Goal: Task Accomplishment & Management: Use online tool/utility

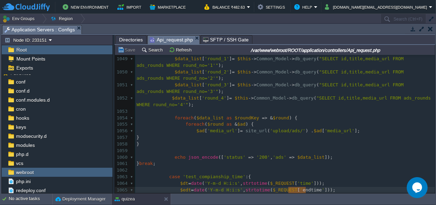
scroll to position [6994, 0]
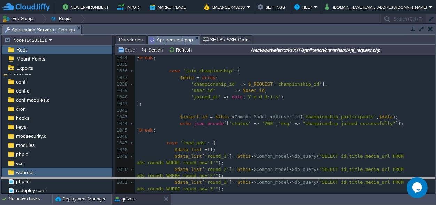
drag, startPoint x: 217, startPoint y: 29, endPoint x: 193, endPoint y: 214, distance: 187.0
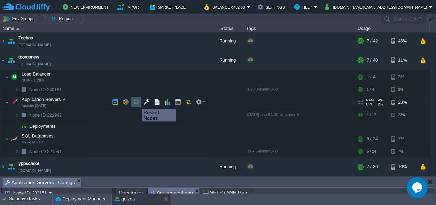
click at [137, 103] on button "button" at bounding box center [136, 102] width 6 height 6
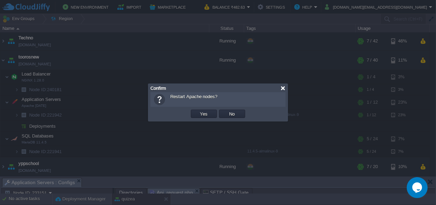
click at [284, 89] on div at bounding box center [283, 88] width 5 height 5
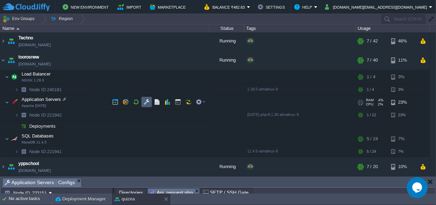
click at [148, 102] on button "button" at bounding box center [147, 102] width 6 height 6
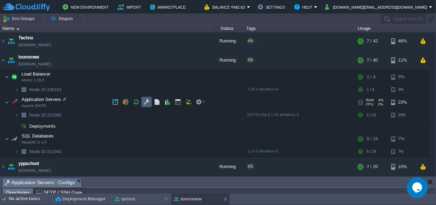
scroll to position [11, 0]
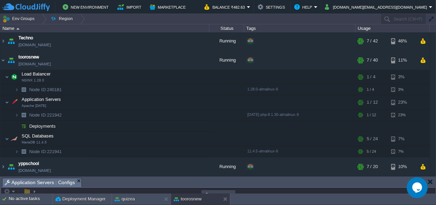
drag, startPoint x: 204, startPoint y: 184, endPoint x: 138, endPoint y: -27, distance: 221.7
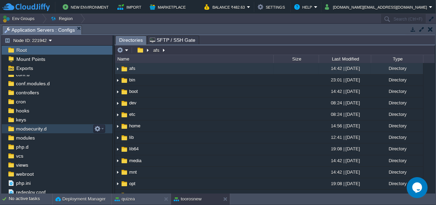
scroll to position [33, 0]
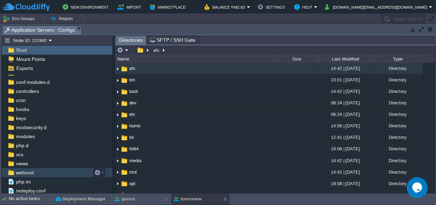
click at [31, 173] on span "webroot" at bounding box center [25, 173] width 20 height 6
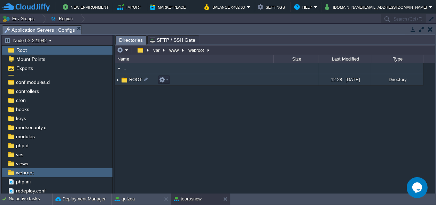
click at [131, 82] on span "ROOT" at bounding box center [135, 80] width 15 height 6
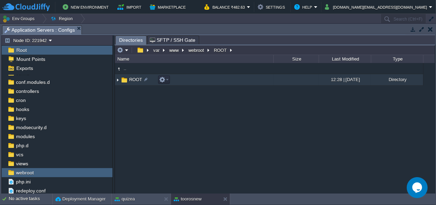
click at [133, 81] on span "ROOT" at bounding box center [135, 80] width 15 height 6
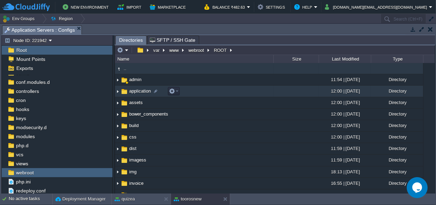
click at [135, 91] on span "application" at bounding box center [140, 91] width 24 height 6
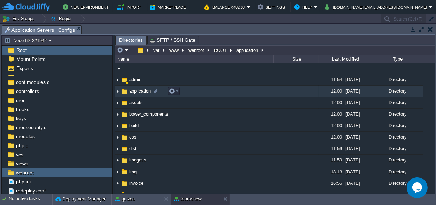
click at [135, 91] on span "application" at bounding box center [140, 91] width 24 height 6
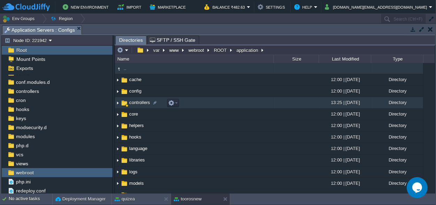
click at [134, 103] on span "controllers" at bounding box center [139, 103] width 23 height 6
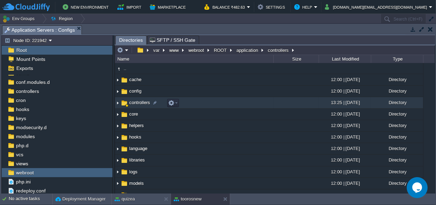
click at [134, 103] on span "controllers" at bounding box center [139, 103] width 23 height 6
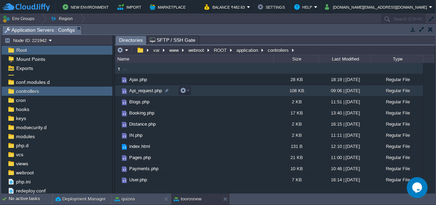
click at [135, 92] on span "Api_request.php" at bounding box center [145, 91] width 35 height 6
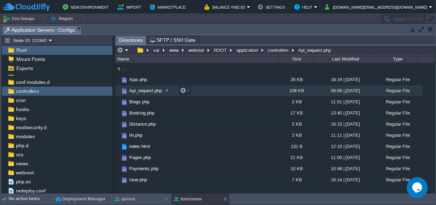
click at [135, 92] on span "Api_request.php" at bounding box center [145, 91] width 35 height 6
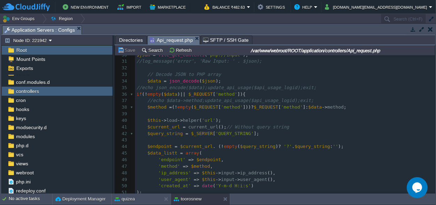
scroll to position [227, 0]
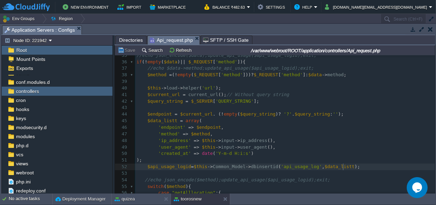
click at [355, 168] on pre "$api_usage_logid = $this -> Common_Model -> dbinsertid ( 'api_usage_log' , $dat…" at bounding box center [285, 167] width 300 height 7
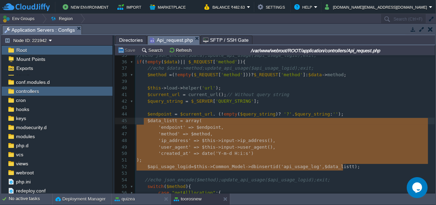
type textarea "$data_listt = array( 'endpoint' => $endpoint, 'method' => $method, 'ip_address'…"
drag, startPoint x: 348, startPoint y: 168, endPoint x: 145, endPoint y: 122, distance: 207.2
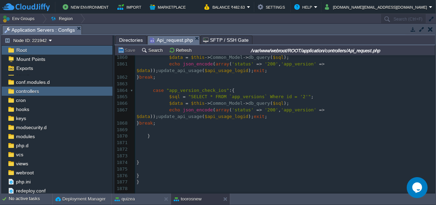
scroll to position [0, 0]
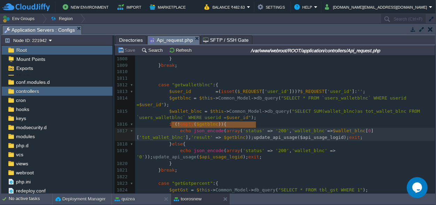
type textarea "update_api_usage($api_usage_logid);"
drag, startPoint x: 172, startPoint y: 124, endPoint x: 258, endPoint y: 126, distance: 85.8
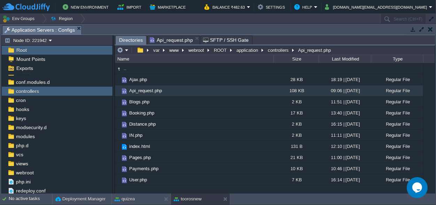
click at [124, 39] on span "Directories" at bounding box center [131, 40] width 24 height 9
click at [282, 51] on button "controllers" at bounding box center [279, 50] width 24 height 6
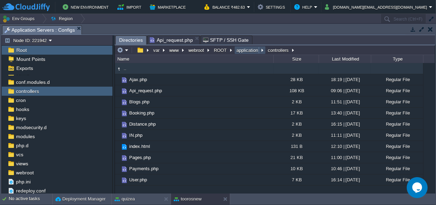
click at [248, 49] on button "application" at bounding box center [248, 50] width 24 height 6
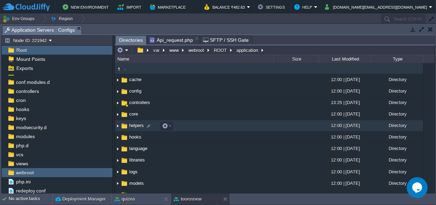
click at [132, 124] on span "helpers" at bounding box center [136, 126] width 17 height 6
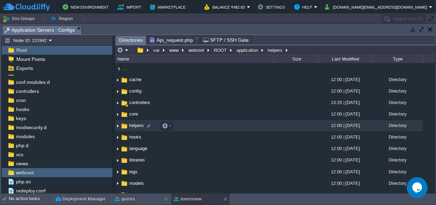
click at [132, 124] on span "helpers" at bounding box center [136, 126] width 17 height 6
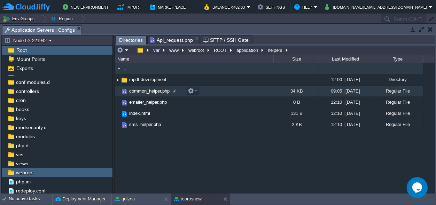
click at [150, 90] on span "common_helper.php" at bounding box center [149, 91] width 43 height 6
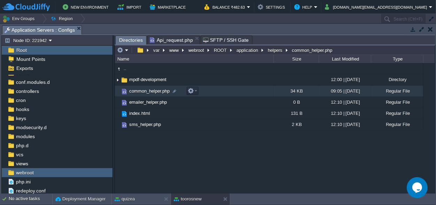
click at [150, 90] on span "common_helper.php" at bounding box center [149, 91] width 43 height 6
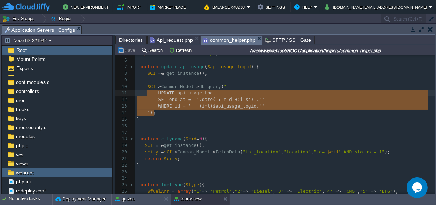
scroll to position [22, 17]
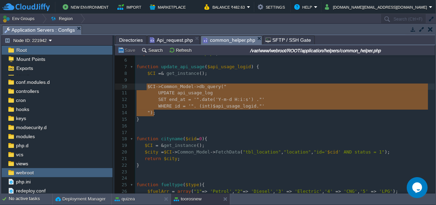
drag, startPoint x: 159, startPoint y: 114, endPoint x: 146, endPoint y: 90, distance: 27.3
type textarea "​$CI->Common_Model->db_query(" UPDATE api_usage_log SET end_at = '" . date('Y-m…"
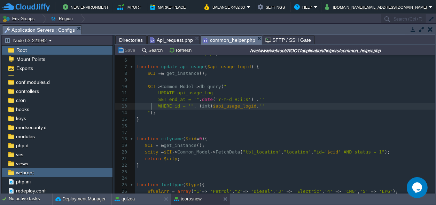
click at [171, 100] on span "SET end_at = '"" at bounding box center [179, 99] width 41 height 5
type textarea "end_at"
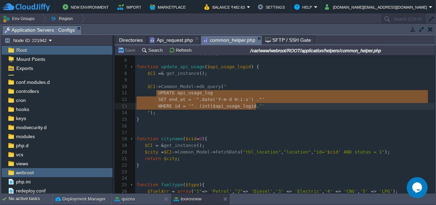
scroll to position [11, 120]
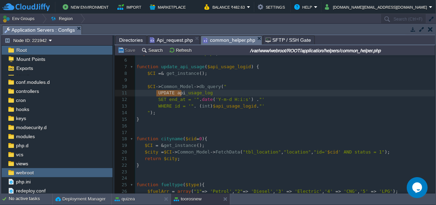
type textarea "UPDATE api_usage_log SET end_a"
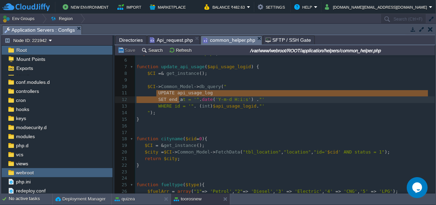
drag, startPoint x: 155, startPoint y: 92, endPoint x: 178, endPoint y: 99, distance: 23.6
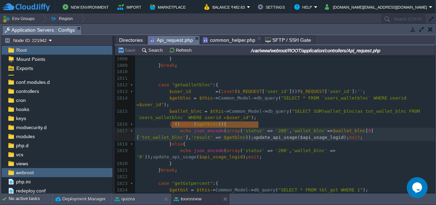
click at [168, 39] on span "Api_request.php" at bounding box center [171, 40] width 43 height 9
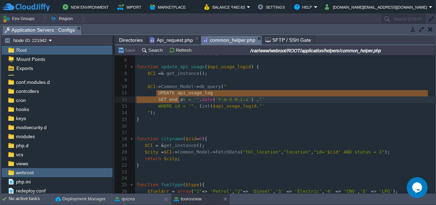
click at [214, 43] on span "common_helper.php" at bounding box center [229, 40] width 52 height 9
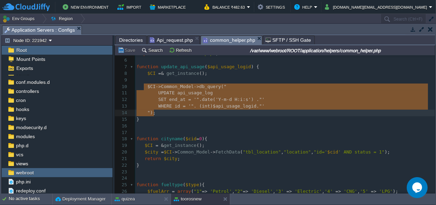
type textarea "$CI->Common_Model->db_query(" UPDATE api_usage_log SET end_at = '" . date('Y-m-…"
drag, startPoint x: 145, startPoint y: 85, endPoint x: 166, endPoint y: 112, distance: 33.5
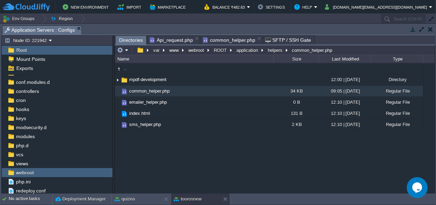
click at [128, 40] on span "Directories" at bounding box center [131, 40] width 24 height 9
click at [240, 49] on button "application" at bounding box center [248, 50] width 24 height 6
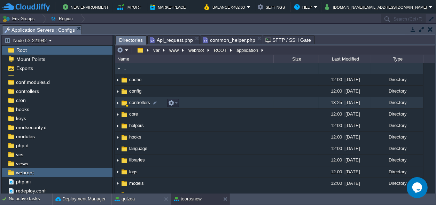
click at [137, 103] on span "controllers" at bounding box center [139, 103] width 23 height 6
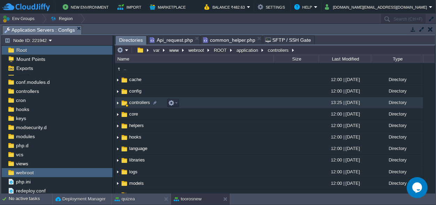
click at [137, 103] on span "controllers" at bounding box center [139, 103] width 23 height 6
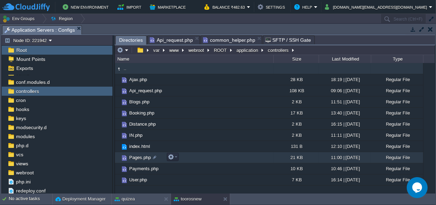
click at [140, 159] on span "Pages.php" at bounding box center [140, 158] width 24 height 6
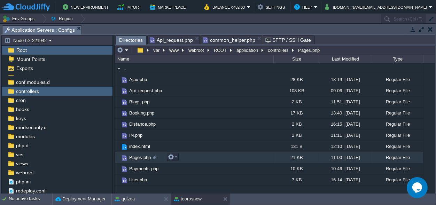
click at [140, 159] on span "Pages.php" at bounding box center [140, 158] width 24 height 6
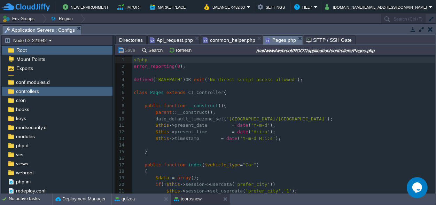
scroll to position [2, 0]
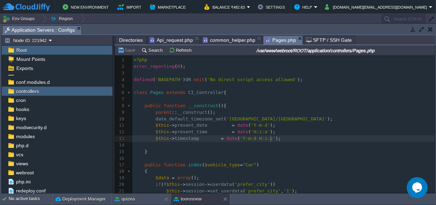
click at [282, 140] on pre "$this -> timestamp = date ( 'Y-m-d H:i:s' );" at bounding box center [283, 139] width 303 height 7
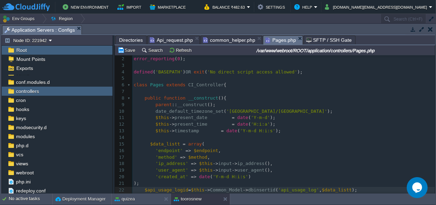
scroll to position [73, 0]
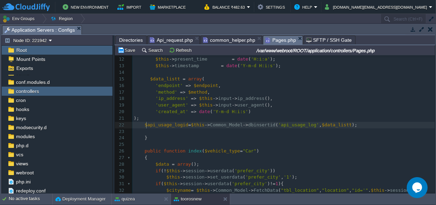
click at [145, 124] on span "$api_usage_logid" at bounding box center [167, 124] width 44 height 5
type textarea "this->"
click at [185, 124] on span "api_usage_logid" at bounding box center [184, 124] width 41 height 5
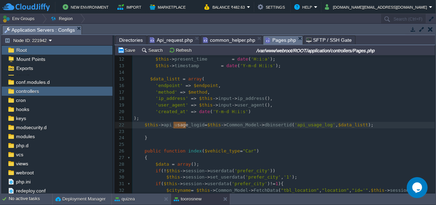
type textarea "api_usage_"
drag, startPoint x: 185, startPoint y: 125, endPoint x: 161, endPoint y: 124, distance: 24.1
click at [274, 125] on div "x 1 <?php 2 error_reporting ( 0 ); 3 ​ 4 defined ( 'BASEPATH' ) OR exit ( 'No d…" at bounding box center [283, 128] width 303 height 289
type textarea "api_usage_log"
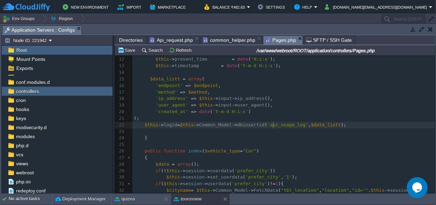
scroll to position [0, 32]
type textarea "api_usage_log"
click at [175, 78] on span "$data_listt" at bounding box center [165, 78] width 30 height 5
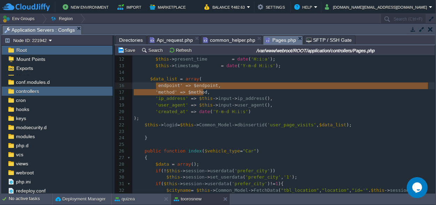
scroll to position [0, 47]
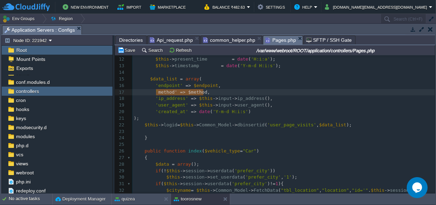
type textarea "'method' => $method,"
drag, startPoint x: 217, startPoint y: 93, endPoint x: 155, endPoint y: 92, distance: 62.1
type textarea "'endpoint' => $endpoint,"
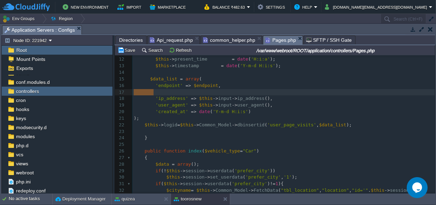
drag, startPoint x: 161, startPoint y: 92, endPoint x: 121, endPoint y: 89, distance: 39.5
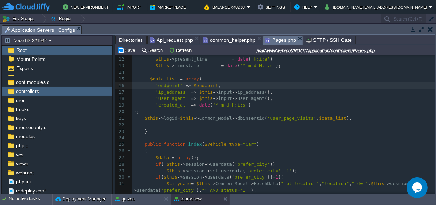
click at [168, 86] on span "'endpoint'" at bounding box center [169, 85] width 27 height 5
type textarea "url"
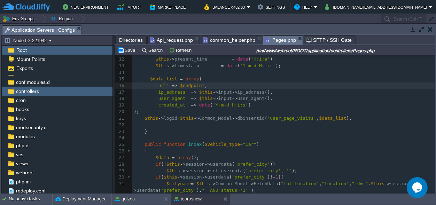
scroll to position [0, 7]
click at [190, 85] on div "x 1 <?php 2 error_reporting ( 0 ); 3 ​ 4 defined ( 'BASEPATH' ) OR exit ( 'No d…" at bounding box center [283, 125] width 303 height 282
type textarea "$"
click at [247, 86] on pre "'url' => $ ," at bounding box center [283, 86] width 303 height 7
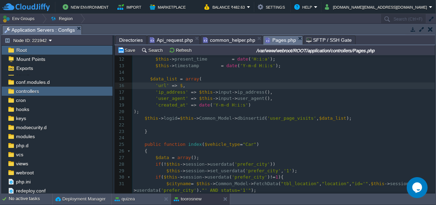
scroll to position [0, 0]
click at [180, 85] on span "$" at bounding box center [181, 85] width 3 height 5
type textarea "current_ut"
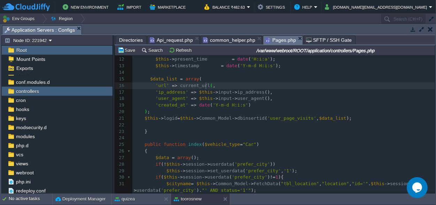
type textarea "rl()"
click at [166, 40] on span "Api_request.php" at bounding box center [171, 40] width 43 height 8
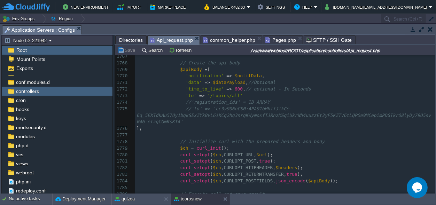
scroll to position [13007, 0]
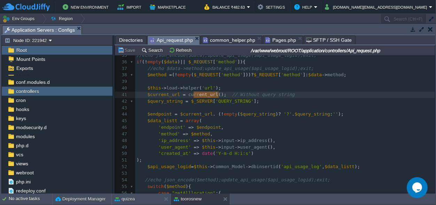
type textarea "t_url();"
type textarea "current_url()"
drag, startPoint x: 217, startPoint y: 94, endPoint x: 184, endPoint y: 94, distance: 32.8
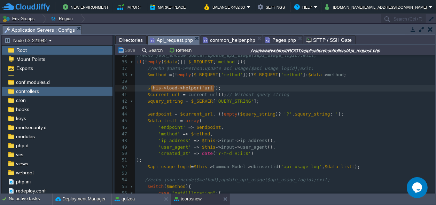
type textarea "$this->load->helper('url');"
drag, startPoint x: 216, startPoint y: 90, endPoint x: 147, endPoint y: 87, distance: 69.1
click at [225, 37] on span "common_helper.php" at bounding box center [229, 40] width 52 height 8
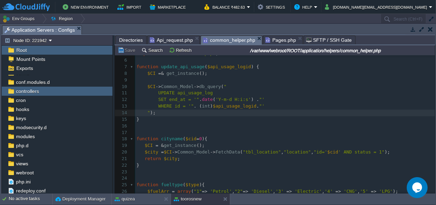
click at [284, 40] on span "Pages.php" at bounding box center [281, 40] width 31 height 8
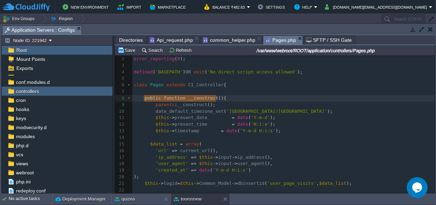
type textarea "public function __construct(){"
drag, startPoint x: 143, startPoint y: 98, endPoint x: 223, endPoint y: 100, distance: 80.2
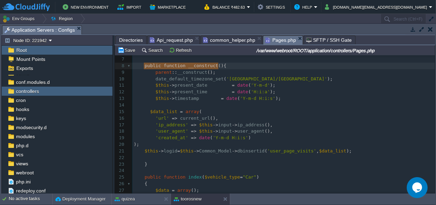
scroll to position [0, 0]
click at [154, 144] on pre ");" at bounding box center [283, 145] width 303 height 7
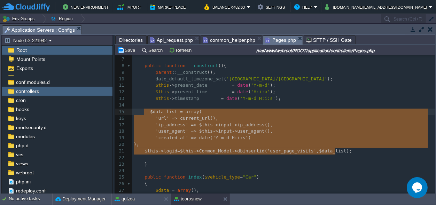
scroll to position [32, 202]
drag, startPoint x: 344, startPoint y: 153, endPoint x: 147, endPoint y: 113, distance: 200.3
type textarea "$data_list = array( 'url' => current_url(), 'ip_address' => $this->input->ip_ad…"
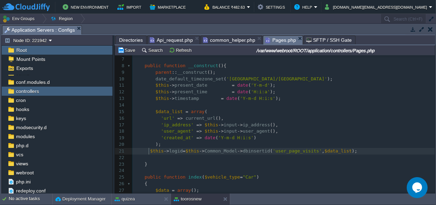
click at [147, 150] on span at bounding box center [142, 150] width 16 height 5
click at [350, 149] on pre "$this -> logid = $this -> Common_Model -> dbinsertid ( 'user_page_visits' , $da…" at bounding box center [283, 151] width 303 height 7
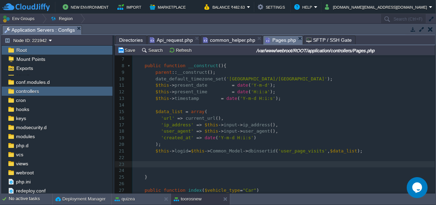
paste textarea "}"
type textarea "}"
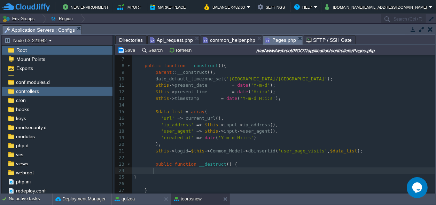
click at [175, 172] on pre at bounding box center [283, 171] width 303 height 7
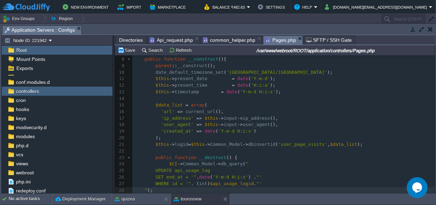
scroll to position [111, 0]
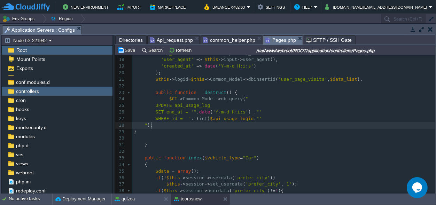
click at [174, 98] on div "x 'url' => current_url (), 1 <?php 2 error_reporting ( 0 ); 3 ​ 4 defined ( 'BA…" at bounding box center [283, 112] width 303 height 335
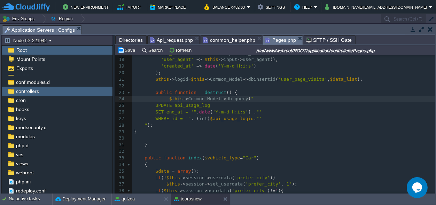
type textarea "this"
click at [153, 104] on span at bounding box center [145, 105] width 22 height 5
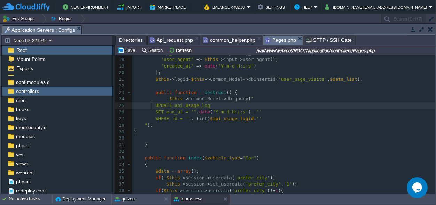
scroll to position [0, 17]
drag, startPoint x: 152, startPoint y: 105, endPoint x: 127, endPoint y: 103, distance: 24.5
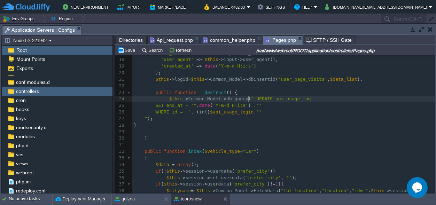
click at [257, 97] on span "UPDATE api_usage_log" at bounding box center [284, 98] width 55 height 5
click at [244, 98] on div "x 'url' => current_url (), 1 <?php 2 error_reporting ( 0 ); 3 ​ 4 defined ( 'BA…" at bounding box center [283, 109] width 303 height 328
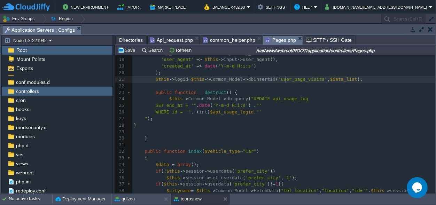
click at [286, 81] on span "'user_page_visits'" at bounding box center [303, 79] width 49 height 5
type textarea "user_page_visits"
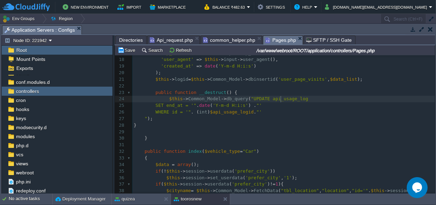
click at [282, 100] on div "x 'url' => current_url (), 1 <?php 2 error_reporting ( 0 ); 3 ​ 4 defined ( 'BA…" at bounding box center [283, 109] width 303 height 328
type textarea "api_usage_log"
paste textarea
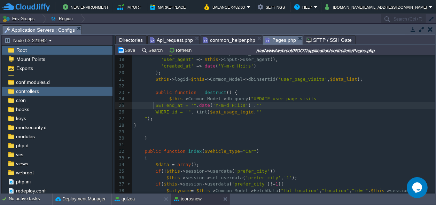
scroll to position [0, 20]
drag, startPoint x: 153, startPoint y: 104, endPoint x: 119, endPoint y: 104, distance: 34.5
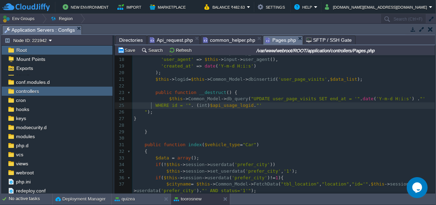
click at [152, 105] on div "x 'url' => current_url (), 1 <?php 2 error_reporting ( 0 ); 3 ​ 4 defined ( 'BA…" at bounding box center [283, 106] width 303 height 322
drag, startPoint x: 154, startPoint y: 105, endPoint x: 128, endPoint y: 104, distance: 26.2
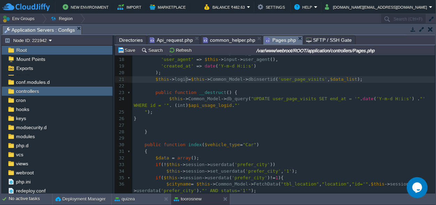
click at [189, 79] on span "=" at bounding box center [190, 79] width 3 height 5
click at [184, 79] on div "x 'url' => current_url (), 1 <?php 2 error_reporting ( 0 ); 3 ​ 4 defined ( 'BA…" at bounding box center [283, 106] width 303 height 322
type textarea "$this->logid"
drag, startPoint x: 184, startPoint y: 79, endPoint x: 155, endPoint y: 79, distance: 28.9
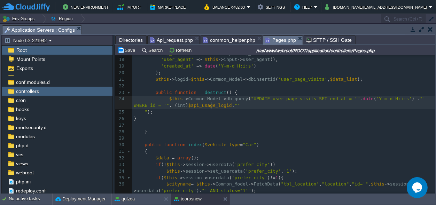
scroll to position [0, 0]
type textarea "$api_usage_logid"
drag, startPoint x: 211, startPoint y: 104, endPoint x: 172, endPoint y: 105, distance: 39.4
paste textarea
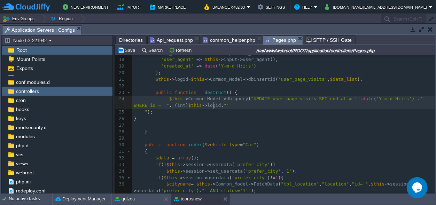
scroll to position [0, 0]
click at [217, 105] on pre "$this -> Common_Model -> db_query ( "UPDATE user_page_visits SET end_at = '" . …" at bounding box center [283, 102] width 303 height 13
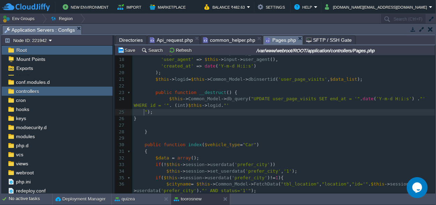
type textarea ". "'"
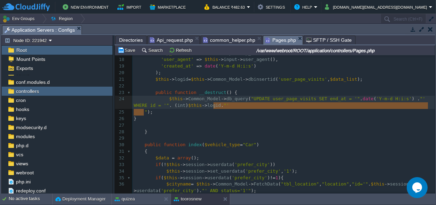
drag, startPoint x: 144, startPoint y: 112, endPoint x: 224, endPoint y: 105, distance: 80.5
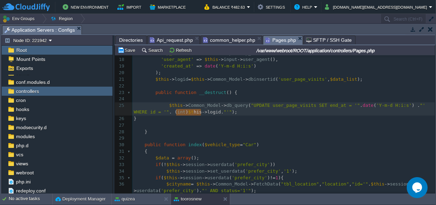
type textarea "$this->logid"
drag, startPoint x: 202, startPoint y: 112, endPoint x: 175, endPoint y: 112, distance: 27.2
click at [165, 101] on pre at bounding box center [283, 99] width 303 height 7
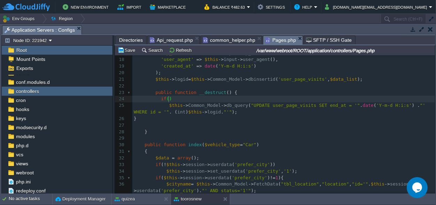
type textarea "if()"
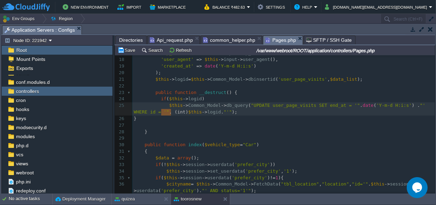
type textarea "(int)"
drag, startPoint x: 170, startPoint y: 112, endPoint x: 158, endPoint y: 114, distance: 12.3
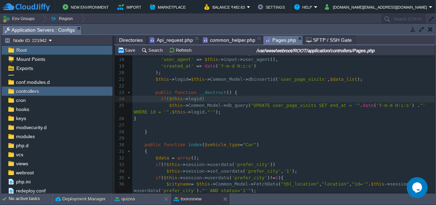
type textarea "{"
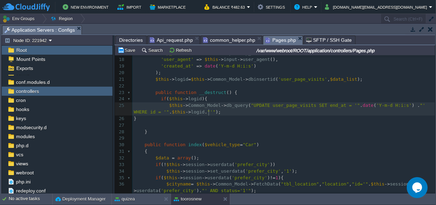
click at [210, 111] on div "x 'url' => current_url (), 1 <?php 2 error_reporting ( 0 ); 3 ​ 4 defined ( 'BA…" at bounding box center [283, 109] width 303 height 328
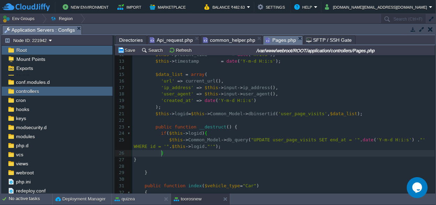
scroll to position [79, 0]
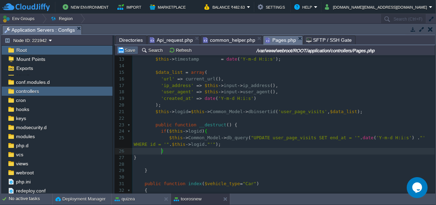
type textarea "}"
click at [132, 52] on button "Save" at bounding box center [128, 50] width 20 height 6
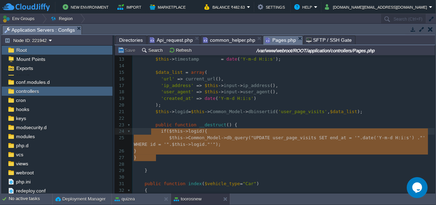
type textarea "public function __destruct() { if($this->logid){ $this->Common_Model->db_query(…"
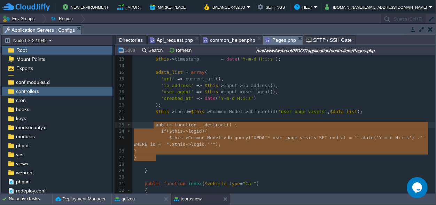
drag, startPoint x: 159, startPoint y: 158, endPoint x: 152, endPoint y: 128, distance: 30.5
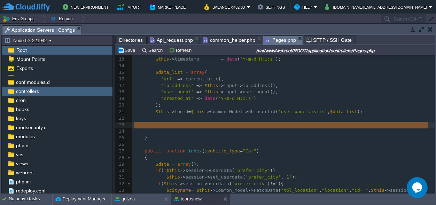
scroll to position [11, 0]
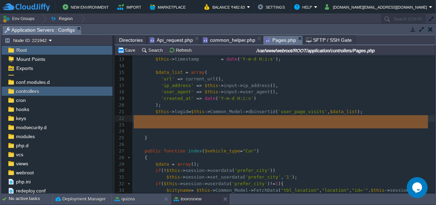
drag, startPoint x: 153, startPoint y: 132, endPoint x: 131, endPoint y: 121, distance: 24.8
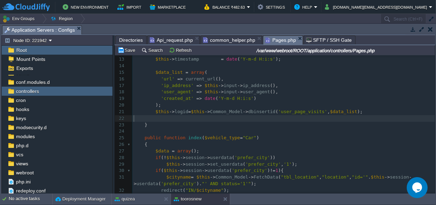
scroll to position [0, 0]
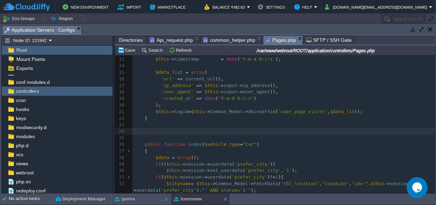
paste textarea "} }"
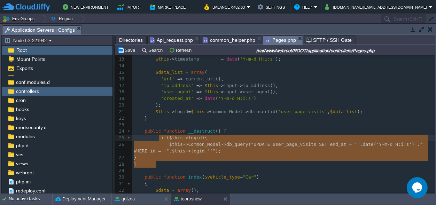
scroll to position [16, 22]
drag, startPoint x: 159, startPoint y: 165, endPoint x: 159, endPoint y: 139, distance: 25.8
type textarea "if($this->logid){ $this->Common_Model->db_query("UPDATE user_page_visits SET en…"
click at [168, 169] on pre "​" at bounding box center [283, 171] width 303 height 7
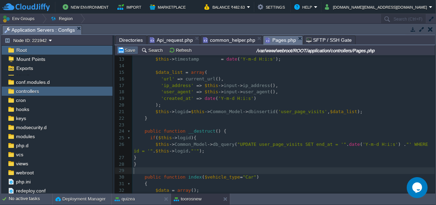
click at [130, 49] on button "Save" at bounding box center [128, 50] width 20 height 6
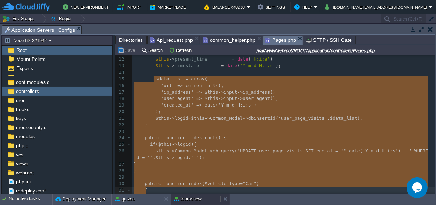
scroll to position [80, 0]
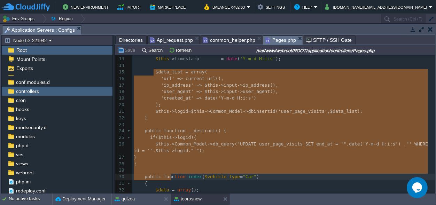
type textarea "$data_list = array( 'url' => current_url(), 'ip_address' => $this->input->ip_ad…"
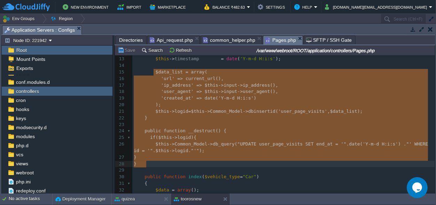
drag, startPoint x: 153, startPoint y: 103, endPoint x: 168, endPoint y: 167, distance: 66.0
click at [126, 39] on span "Directories" at bounding box center [131, 40] width 24 height 8
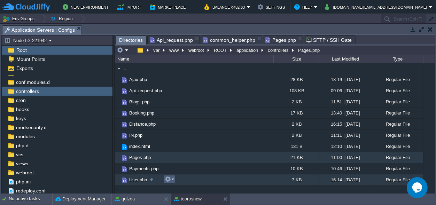
click at [173, 178] on em at bounding box center [169, 179] width 9 height 6
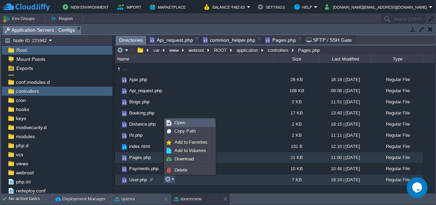
click at [183, 122] on span "Open" at bounding box center [180, 122] width 11 height 5
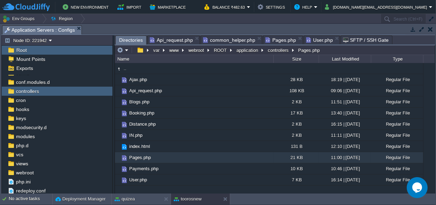
click at [128, 39] on span "Directories" at bounding box center [131, 40] width 24 height 9
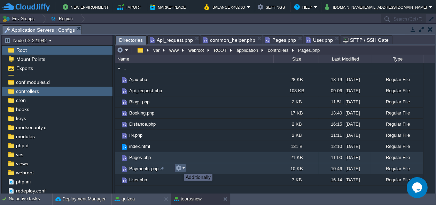
click at [179, 166] on button "button" at bounding box center [179, 168] width 6 height 6
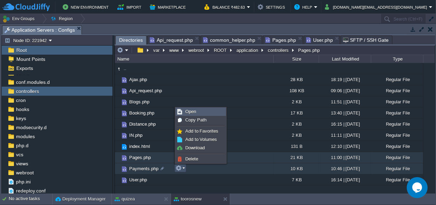
click at [189, 112] on span "Open" at bounding box center [190, 111] width 11 height 5
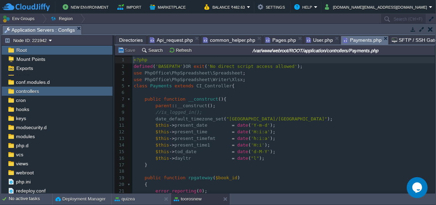
scroll to position [32, 0]
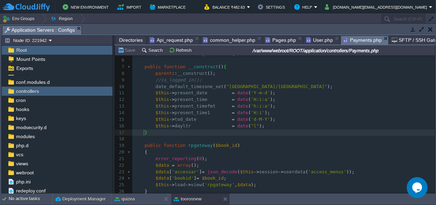
type textarea "}"
drag, startPoint x: 144, startPoint y: 132, endPoint x: 148, endPoint y: 133, distance: 4.0
paste textarea
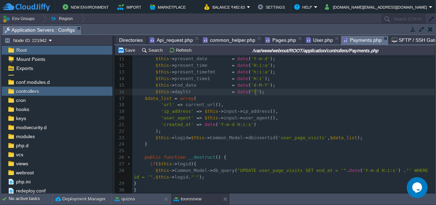
scroll to position [0, 0]
click at [263, 92] on pre "$this -> dayltr = date ( "l" );" at bounding box center [283, 92] width 303 height 7
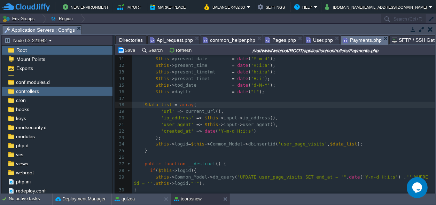
click at [144, 105] on div "xxxxxxxxxx 1 <?php 2 defined ( 'BASEPATH' ) OR exit ( 'No direct script access …" at bounding box center [283, 154] width 303 height 328
click at [220, 111] on pre "'url' => current_url ()," at bounding box center [283, 111] width 303 height 7
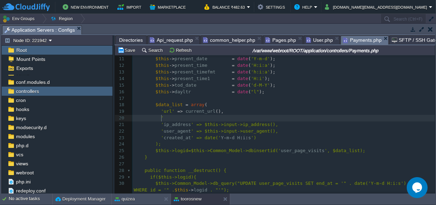
type textarea "''"
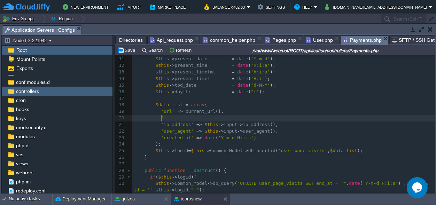
paste textarea "="
click at [193, 116] on pre "'page_type'" at bounding box center [283, 118] width 303 height 7
type textarea "=>"
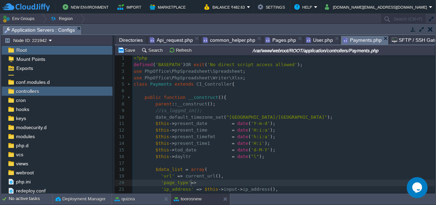
scroll to position [0, 0]
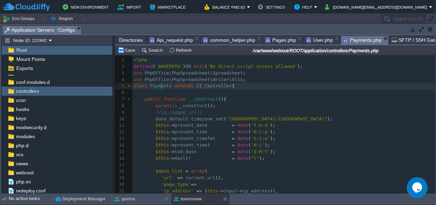
type textarea "Payments"
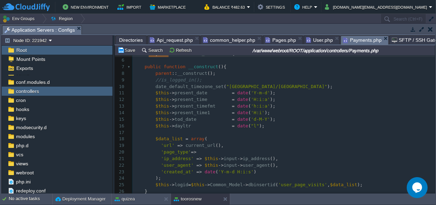
click at [197, 152] on pre "'page_type' =>" at bounding box center [283, 152] width 303 height 7
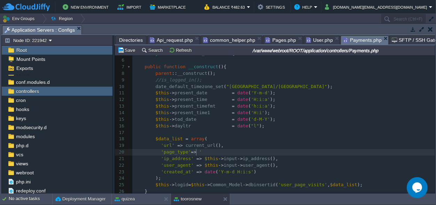
type textarea "''"
paste textarea ","
click at [220, 152] on div "xxxxxxxxxx 1 <?php 2 defined ( 'BASEPATH' ) OR exit ( 'No direct script access …" at bounding box center [283, 142] width 303 height 236
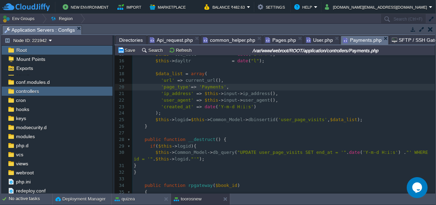
scroll to position [120, 0]
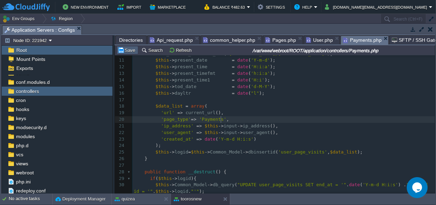
type textarea ","
click at [135, 53] on button "Save" at bounding box center [128, 50] width 20 height 6
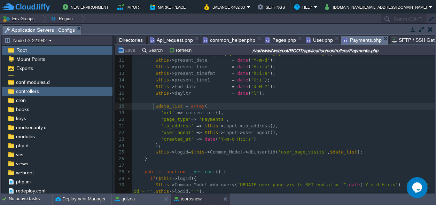
click at [153, 106] on span at bounding box center [150, 106] width 11 height 7
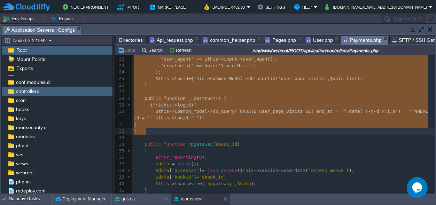
type textarea "$data_list = array( 'url' => current_url(), 'page_type'=> 'Payments', 'ip_addre…"
drag, startPoint x: 153, startPoint y: 106, endPoint x: 169, endPoint y: 130, distance: 29.3
click at [313, 38] on span "User.php" at bounding box center [319, 40] width 27 height 8
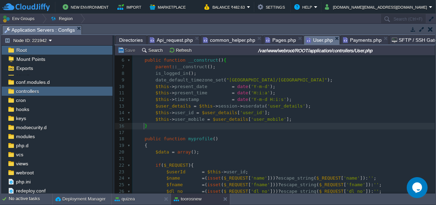
type textarea "}"
drag, startPoint x: 144, startPoint y: 124, endPoint x: 148, endPoint y: 127, distance: 4.8
paste textarea
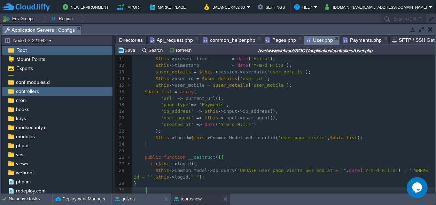
click at [143, 92] on span at bounding box center [139, 92] width 11 height 7
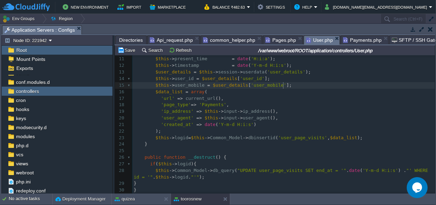
click at [301, 83] on pre "$this -> user_mobile = $user_details [ 'user_mobile' ];" at bounding box center [283, 85] width 303 height 7
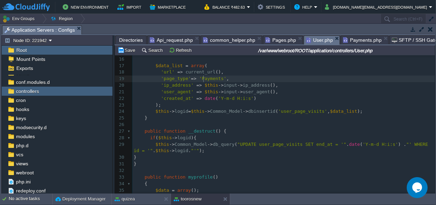
click at [204, 79] on div "xxxxxxxxxx 1 <?php 2 defined ( 'BASEPATH' ) OR exit ( 'No direct script access …" at bounding box center [283, 131] width 303 height 348
type textarea "User"
click at [131, 48] on button "Save" at bounding box center [128, 50] width 20 height 6
click at [136, 39] on span "Directories" at bounding box center [131, 40] width 24 height 8
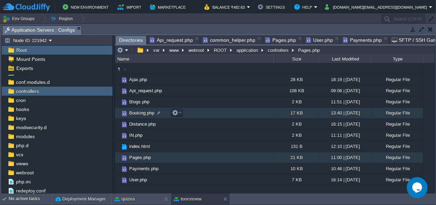
click at [140, 113] on span "Booking.php" at bounding box center [141, 113] width 27 height 6
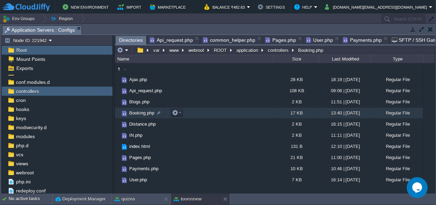
click at [140, 113] on span "Booking.php" at bounding box center [141, 113] width 27 height 6
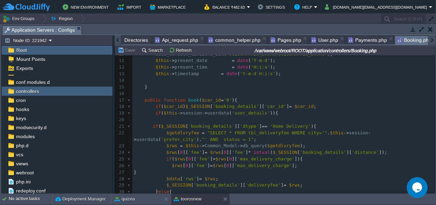
scroll to position [65, 0]
type textarea "}"
drag, startPoint x: 143, startPoint y: 86, endPoint x: 146, endPoint y: 87, distance: 3.6
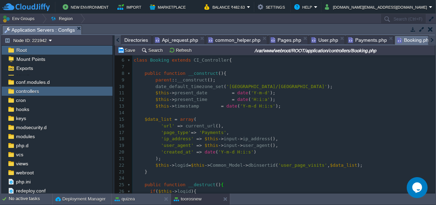
scroll to position [0, 0]
click at [158, 60] on span "Booking" at bounding box center [159, 60] width 19 height 5
type textarea "Booking"
click at [203, 132] on span "'Payments'" at bounding box center [212, 132] width 27 height 5
type textarea "Payments"
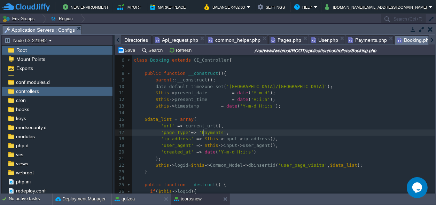
scroll to position [0, 20]
click at [132, 52] on button "Save" at bounding box center [128, 50] width 20 height 6
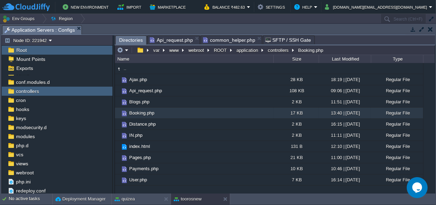
click at [129, 41] on span "Directories" at bounding box center [131, 40] width 24 height 9
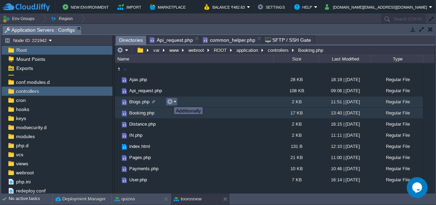
click at [170, 101] on button "button" at bounding box center [170, 102] width 6 height 6
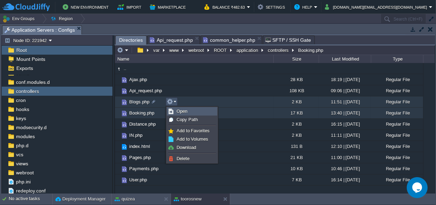
click at [182, 111] on span "Open" at bounding box center [182, 111] width 11 height 5
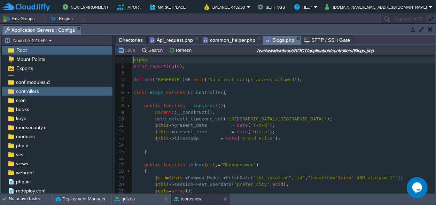
scroll to position [32, 0]
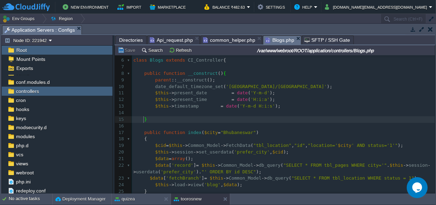
type textarea "}"
drag, startPoint x: 142, startPoint y: 118, endPoint x: 147, endPoint y: 121, distance: 5.8
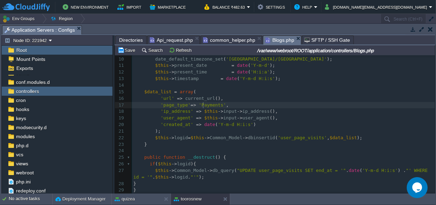
scroll to position [0, 0]
click at [203, 105] on span "'Payments'" at bounding box center [212, 104] width 27 height 5
type textarea "Blogs"
click at [136, 54] on td "Save" at bounding box center [128, 50] width 22 height 8
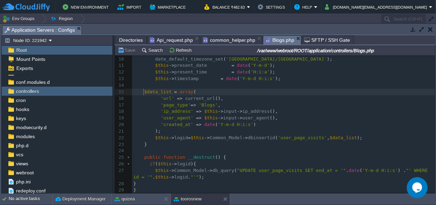
scroll to position [0, 0]
click at [143, 92] on span at bounding box center [139, 92] width 11 height 7
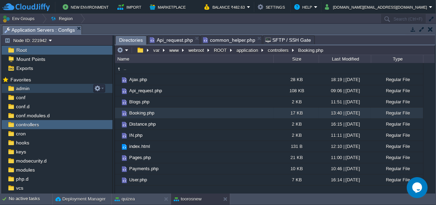
click at [31, 86] on div "admin" at bounding box center [57, 88] width 111 height 9
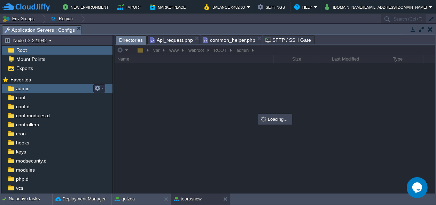
click at [31, 86] on div "admin" at bounding box center [57, 88] width 111 height 9
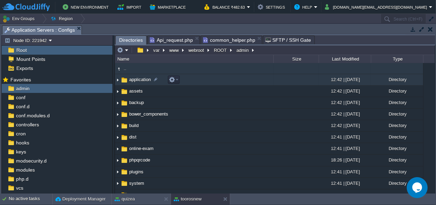
click at [134, 79] on span "application" at bounding box center [140, 80] width 24 height 6
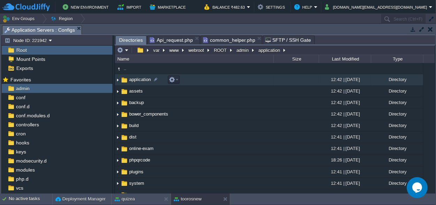
click at [134, 79] on span "application" at bounding box center [140, 80] width 24 height 6
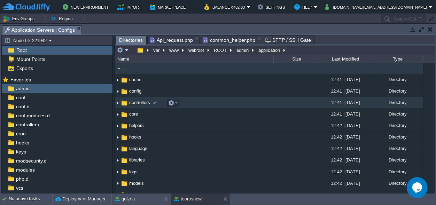
click at [138, 102] on span "controllers" at bounding box center [139, 103] width 23 height 6
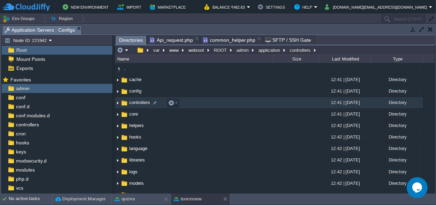
click at [138, 102] on span "controllers" at bounding box center [139, 103] width 23 height 6
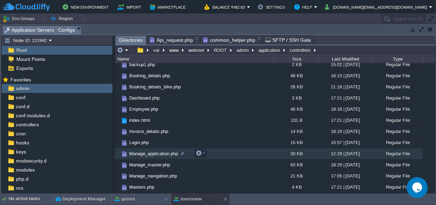
scroll to position [16, 0]
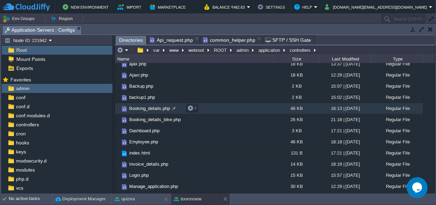
click at [147, 109] on span "Booking_details.php" at bounding box center [149, 109] width 43 height 6
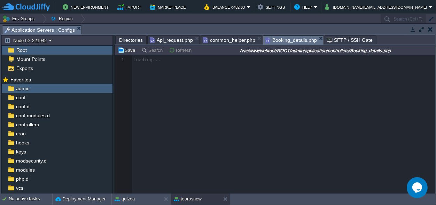
scroll to position [2, 0]
click at [128, 43] on span "Directories" at bounding box center [131, 40] width 24 height 8
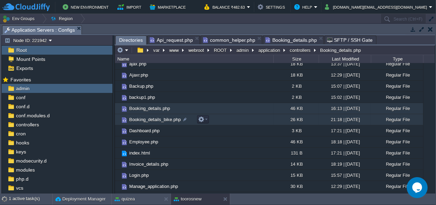
click at [153, 119] on span "Booking_details_bike.php" at bounding box center [155, 120] width 54 height 6
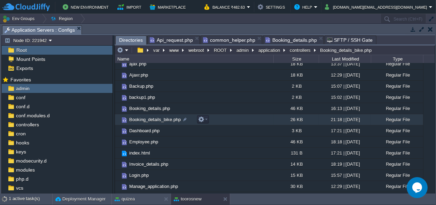
click at [153, 119] on span "Booking_details_bike.php" at bounding box center [155, 120] width 54 height 6
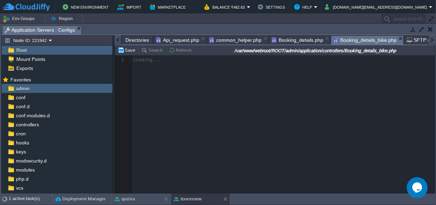
scroll to position [2, 0]
click at [135, 39] on span "Directories" at bounding box center [137, 40] width 24 height 8
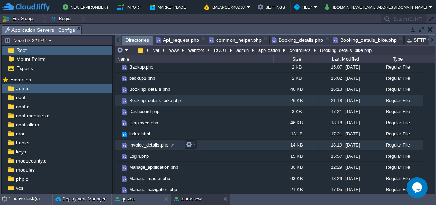
scroll to position [48, 0]
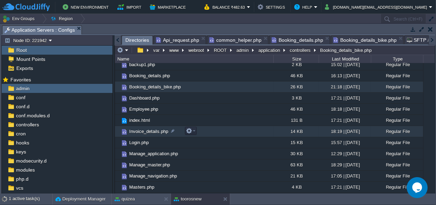
click at [153, 131] on span "Invoice_details.php" at bounding box center [148, 132] width 41 height 6
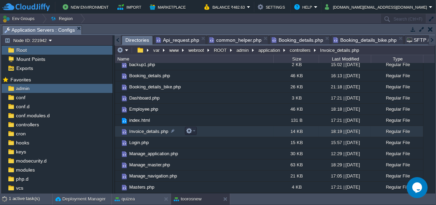
click at [153, 131] on span "Invoice_details.php" at bounding box center [148, 132] width 41 height 6
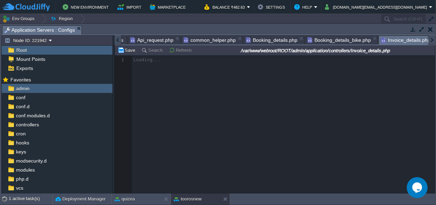
scroll to position [2, 0]
click at [276, 38] on span "Booking_details.php" at bounding box center [272, 40] width 52 height 8
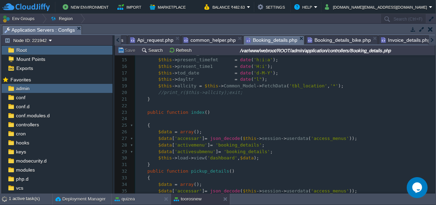
scroll to position [98, 0]
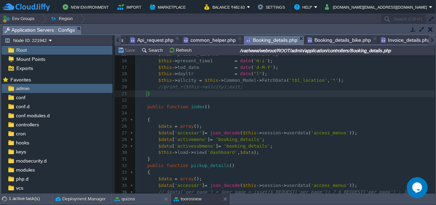
type textarea "}"
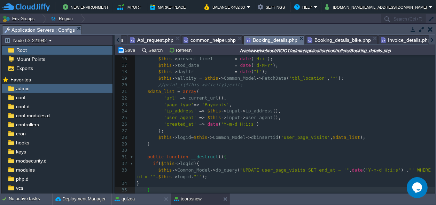
scroll to position [0, 0]
click at [147, 92] on div "xxxxxxxxxx 1 <?php 2 error_reporting ( 0 ); 3 defined ( 'BASEPATH' ) OR exit ( …" at bounding box center [285, 154] width 300 height 394
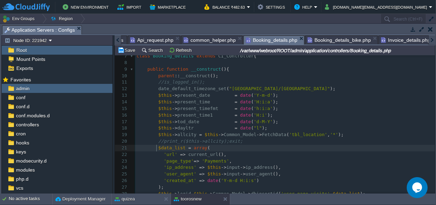
scroll to position [35, 0]
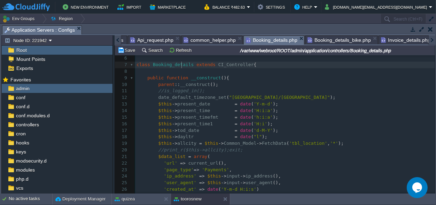
click at [181, 66] on span "Booking_details" at bounding box center [173, 64] width 41 height 5
type textarea "Booking_details"
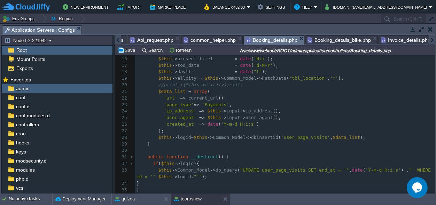
scroll to position [0, 0]
click at [207, 104] on div "xxxxxxxxxx 1 <?php 2 error_reporting ( 0 ); 3 defined ( 'BASEPATH' ) OR exit ( …" at bounding box center [285, 78] width 300 height 243
type textarea "Payments"
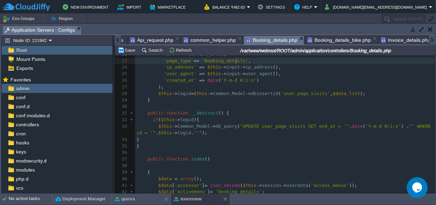
scroll to position [132, 0]
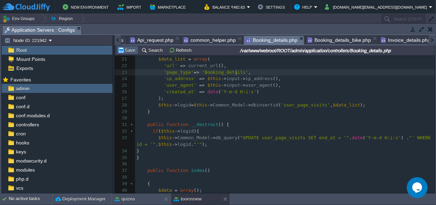
click at [131, 49] on button "Save" at bounding box center [128, 50] width 20 height 6
click at [331, 38] on span "Booking_details_bike.php" at bounding box center [339, 40] width 63 height 8
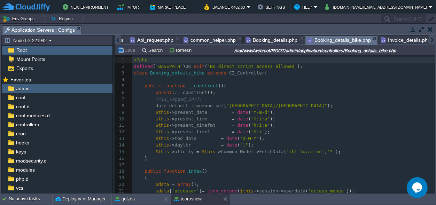
scroll to position [2, 0]
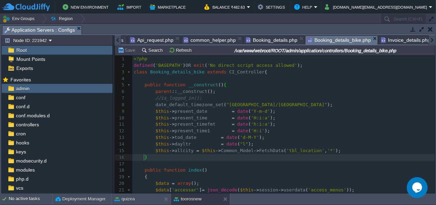
type textarea "}"
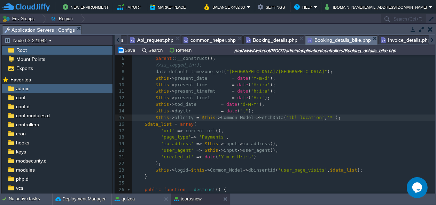
click at [328, 116] on pre "$this -> allcity = $this -> Common_Model -> FetchData ( 'tbl_location' , '*' );" at bounding box center [283, 118] width 303 height 7
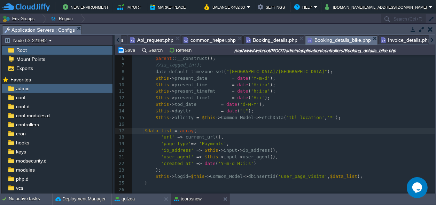
click at [144, 130] on div "xxxxxxxxxx 1 <?php 2 defined ( 'BASEPATH' ) OR exit ( 'No direct script access …" at bounding box center [283, 157] width 303 height 269
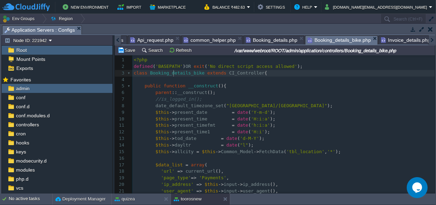
click at [174, 75] on div "xxxxxxxxxx 1 <?php 2 defined ( 'BASEPATH' ) OR exit ( 'No direct script access …" at bounding box center [283, 191] width 303 height 269
type textarea "Booking_details_bike"
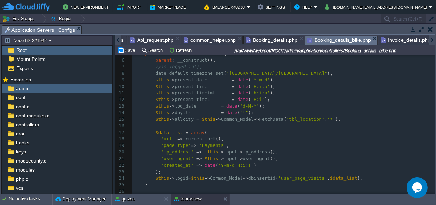
click at [205, 144] on span "'Payments'" at bounding box center [212, 145] width 27 height 5
type textarea "Payments"
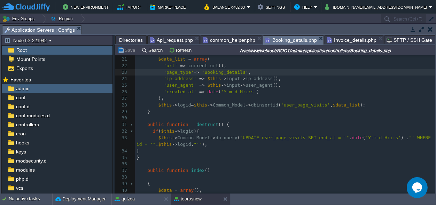
click at [314, 38] on em "Booking_details.php" at bounding box center [295, 40] width 58 height 9
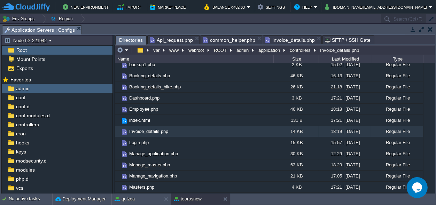
click at [279, 38] on span "Invoice_details.php" at bounding box center [290, 40] width 49 height 8
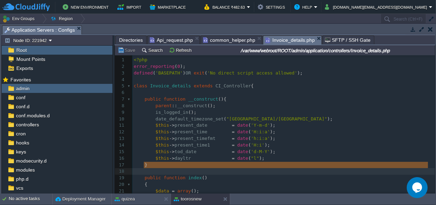
type textarea "}"
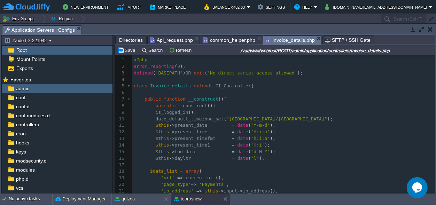
click at [172, 86] on div "xxxxxxxxxx 1 <?php 2 error_reporting ( 0 ); 3 defined ( 'BASEPATH' ) OR exit ( …" at bounding box center [283, 208] width 303 height 302
type textarea "Invoice_details"
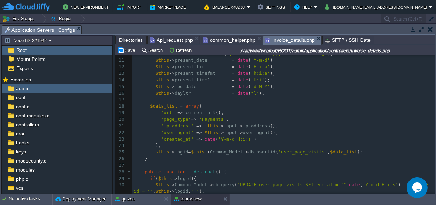
click at [207, 120] on div "xxxxxxxxxx 1 <?php 2 error_reporting ( 0 ); 3 defined ( 'BASEPATH' ) OR exit ( …" at bounding box center [283, 143] width 303 height 302
type textarea "Payments"
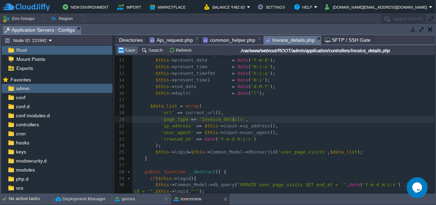
click at [132, 50] on button "Save" at bounding box center [128, 50] width 20 height 6
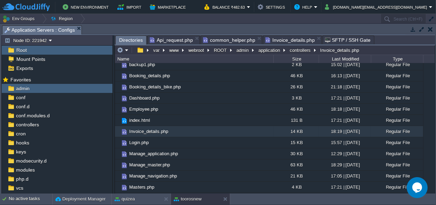
click at [131, 41] on span "Directories" at bounding box center [131, 40] width 24 height 9
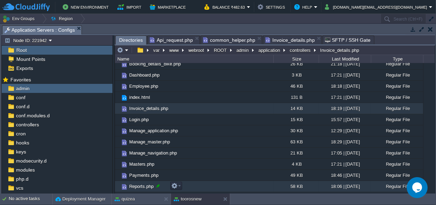
scroll to position [81, 0]
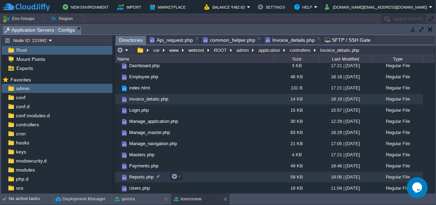
click at [143, 178] on span "Reports.php" at bounding box center [141, 177] width 26 height 6
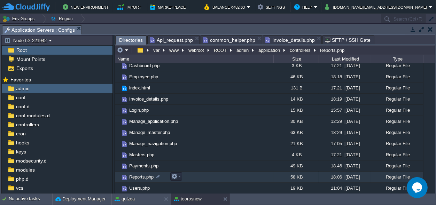
click at [143, 178] on span "Reports.php" at bounding box center [141, 177] width 26 height 6
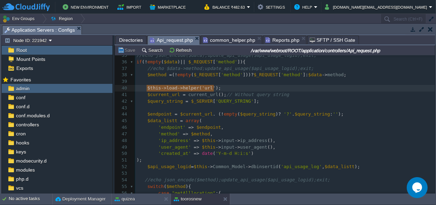
scroll to position [228, 0]
click at [166, 40] on span "Api_request.php" at bounding box center [171, 40] width 43 height 9
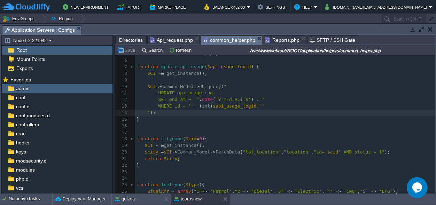
click at [227, 41] on span "common_helper.php" at bounding box center [229, 40] width 52 height 9
click at [135, 40] on span "Directories" at bounding box center [131, 40] width 24 height 8
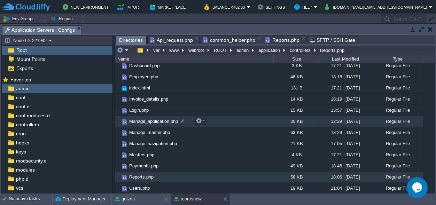
click at [147, 122] on span "Manage_application.php" at bounding box center [153, 122] width 51 height 6
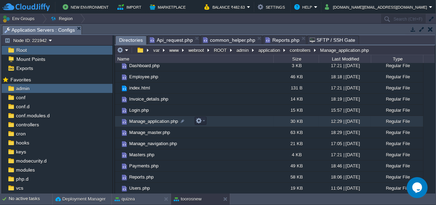
click at [147, 122] on span "Manage_application.php" at bounding box center [153, 122] width 51 height 6
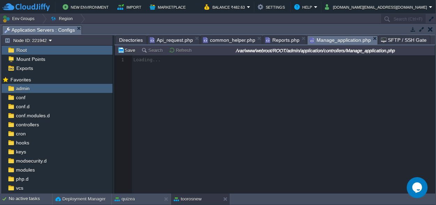
click at [275, 38] on span "Reports.php" at bounding box center [283, 40] width 34 height 8
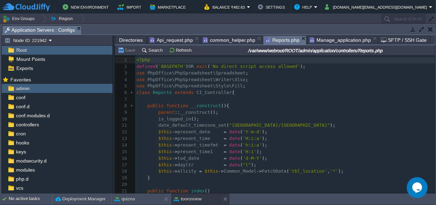
scroll to position [32, 0]
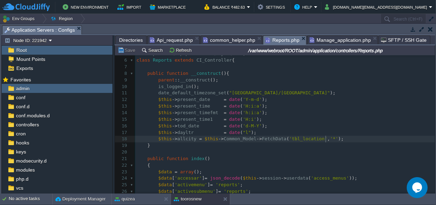
click at [337, 141] on pre "$this -> allcity = $this -> Common_Model -> FetchData ( 'tbl_location' , '*' );" at bounding box center [285, 139] width 300 height 7
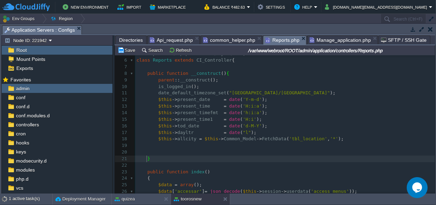
type textarea "}"
drag, startPoint x: 144, startPoint y: 158, endPoint x: 148, endPoint y: 159, distance: 3.6
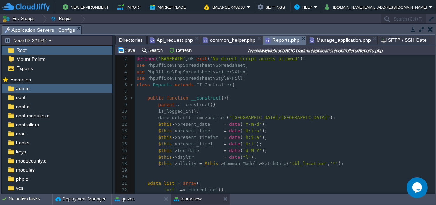
scroll to position [2, 0]
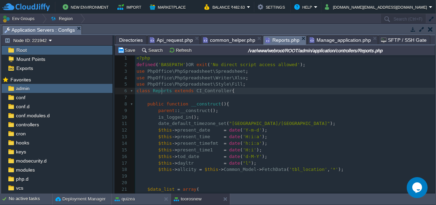
click at [161, 93] on span "Reports" at bounding box center [162, 90] width 19 height 5
type textarea "Reports"
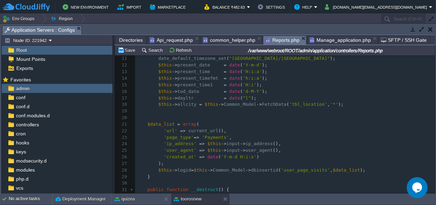
click at [205, 134] on pre "'url' => current_url ()," at bounding box center [285, 131] width 300 height 7
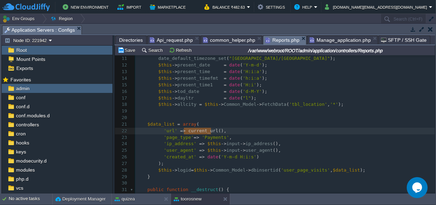
type textarea "current_url"
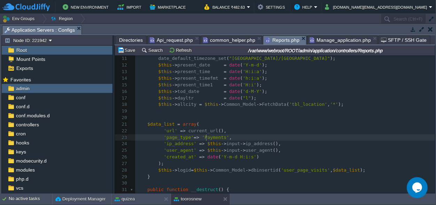
click at [207, 137] on div "x 1 <?php 2 defined ( 'BASEPATH' ) OR exit ( 'No direct script access allowed' …" at bounding box center [285, 128] width 300 height 276
type textarea "Payments"
paste textarea
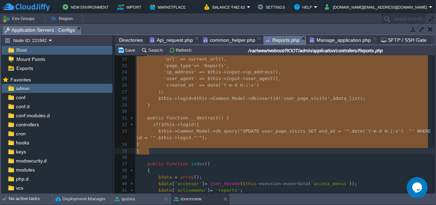
type textarea "$data_list = array( 'url' => current_url(), 'page_type'=> 'Reports', 'ip_addres…"
drag, startPoint x: 145, startPoint y: 124, endPoint x: 165, endPoint y: 151, distance: 33.4
click at [132, 51] on button "Save" at bounding box center [128, 50] width 20 height 6
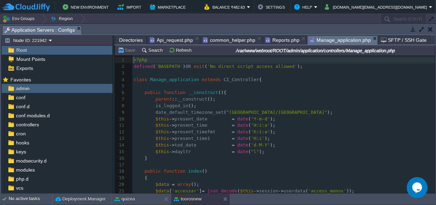
click at [327, 41] on span "Manage_application.php" at bounding box center [340, 40] width 61 height 9
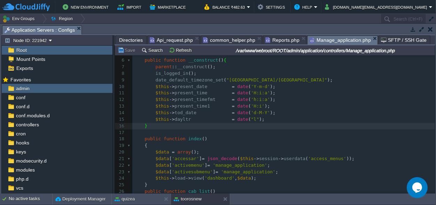
type textarea "}"
drag, startPoint x: 142, startPoint y: 127, endPoint x: 145, endPoint y: 125, distance: 3.8
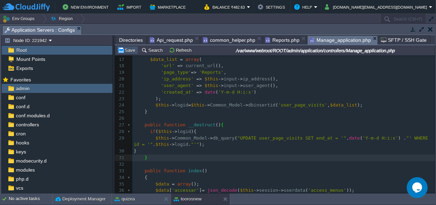
click at [134, 51] on button "Save" at bounding box center [128, 50] width 20 height 6
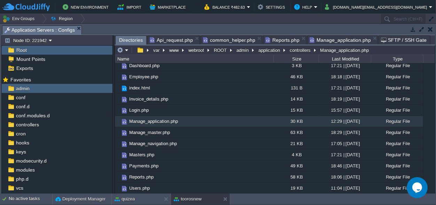
scroll to position [81, 0]
click at [125, 38] on span "Directories" at bounding box center [131, 40] width 24 height 9
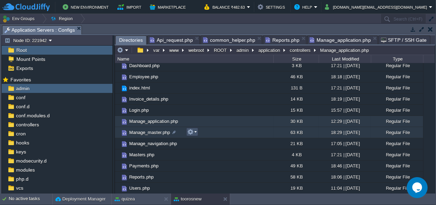
click at [190, 131] on button "button" at bounding box center [191, 132] width 6 height 6
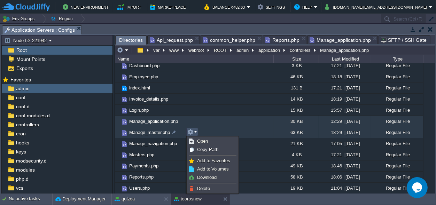
click at [157, 132] on span "Manage_master.php" at bounding box center [149, 133] width 43 height 6
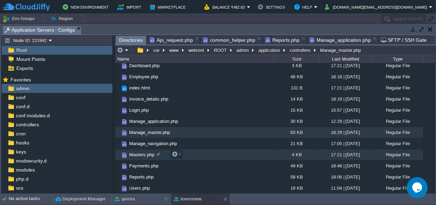
click at [140, 154] on span "Masters.php" at bounding box center [141, 155] width 27 height 6
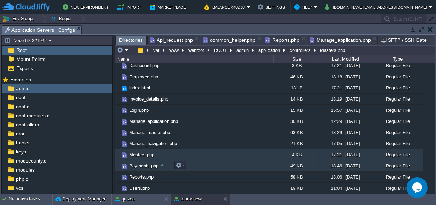
click at [139, 163] on span "Payments.php" at bounding box center [143, 166] width 31 height 6
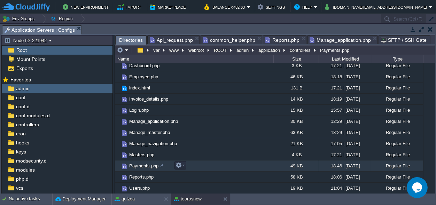
scroll to position [0, 0]
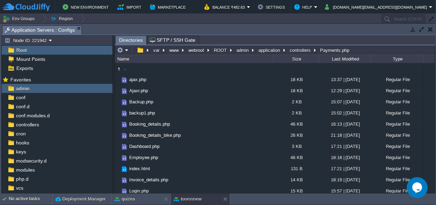
click at [431, 27] on button "button" at bounding box center [430, 29] width 5 height 6
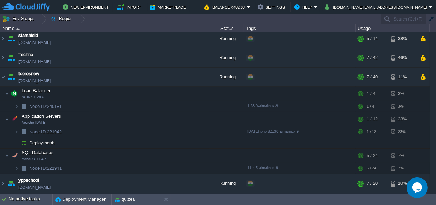
scroll to position [180, 0]
click at [3, 77] on img at bounding box center [3, 77] width 6 height 19
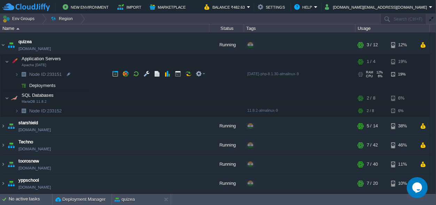
scroll to position [92, 0]
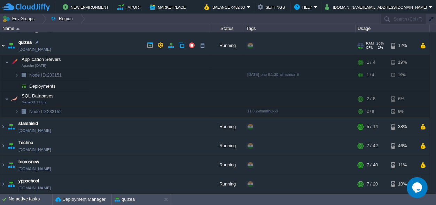
click at [2, 46] on img at bounding box center [3, 45] width 6 height 19
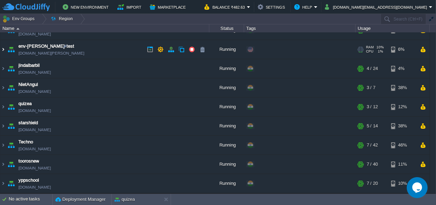
scroll to position [30, 0]
